Goal: Transaction & Acquisition: Download file/media

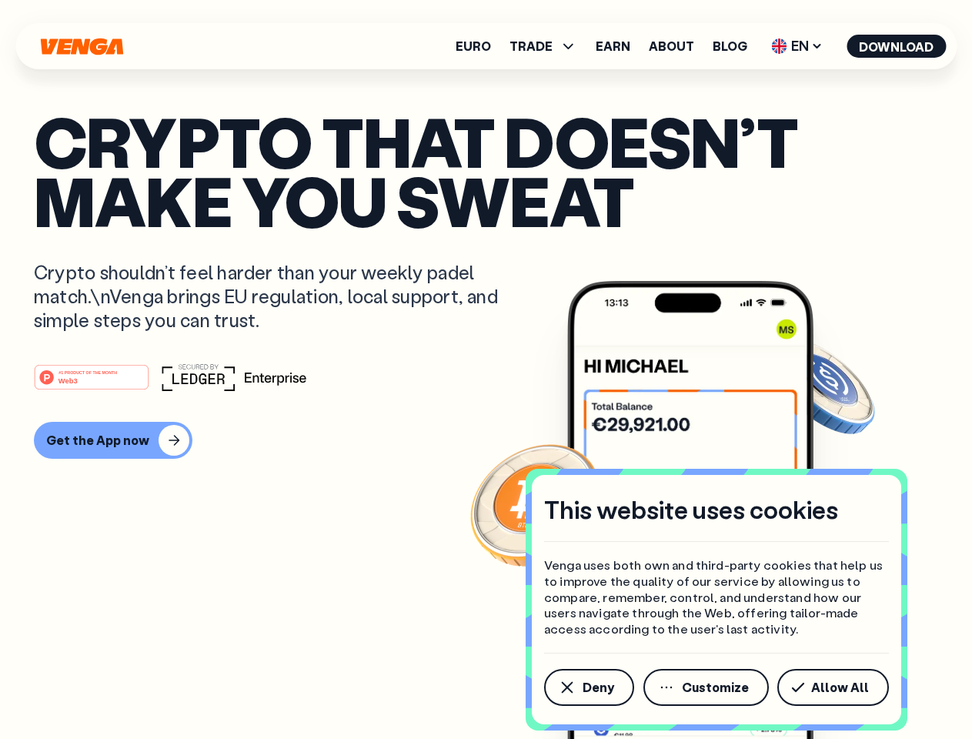
click at [486, 370] on div "#1 PRODUCT OF THE MONTH Web3" at bounding box center [486, 377] width 905 height 28
click at [588, 688] on span "Deny" at bounding box center [599, 687] width 32 height 12
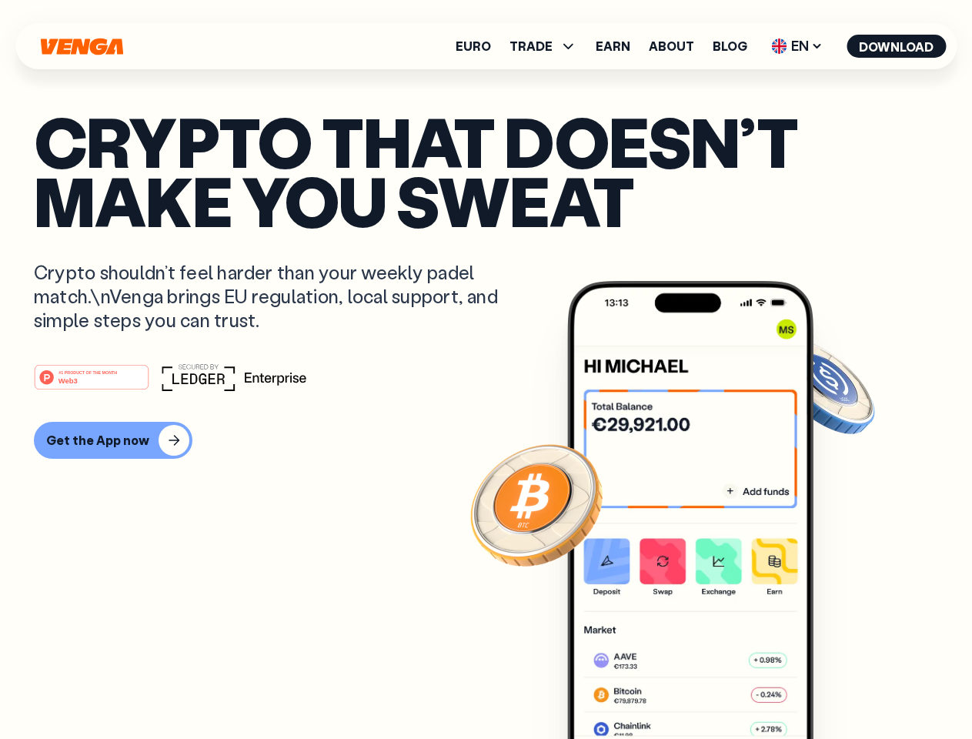
click at [708, 688] on img at bounding box center [690, 539] width 246 height 516
click at [836, 688] on article "Crypto that doesn’t make you sweat Crypto shouldn’t feel harder than your weekl…" at bounding box center [486, 400] width 905 height 577
click at [548, 46] on span "TRADE" at bounding box center [531, 46] width 43 height 12
click at [798, 46] on span "EN" at bounding box center [797, 46] width 62 height 25
click at [897, 46] on button "Download" at bounding box center [896, 46] width 99 height 23
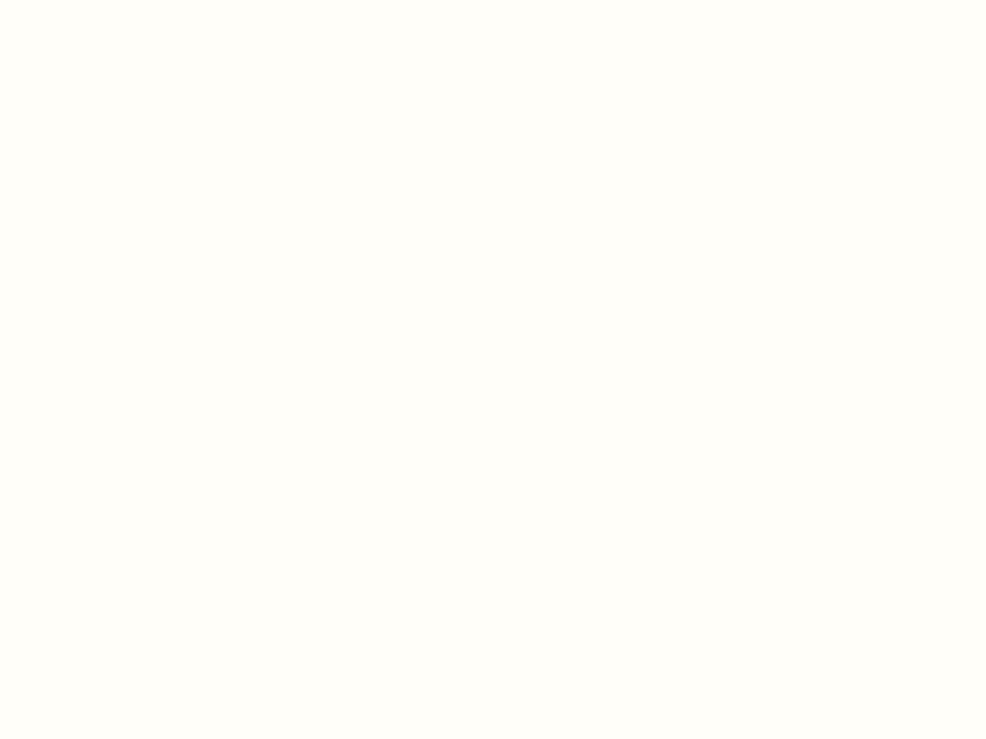
click at [486, 0] on html "This website uses cookies Venga uses both own and third-party cookies that help…" at bounding box center [493, 0] width 986 height 0
click at [111, 0] on html "This website uses cookies Venga uses both own and third-party cookies that help…" at bounding box center [493, 0] width 986 height 0
click at [94, 0] on html "This website uses cookies Venga uses both own and third-party cookies that help…" at bounding box center [493, 0] width 986 height 0
